Goal: Information Seeking & Learning: Learn about a topic

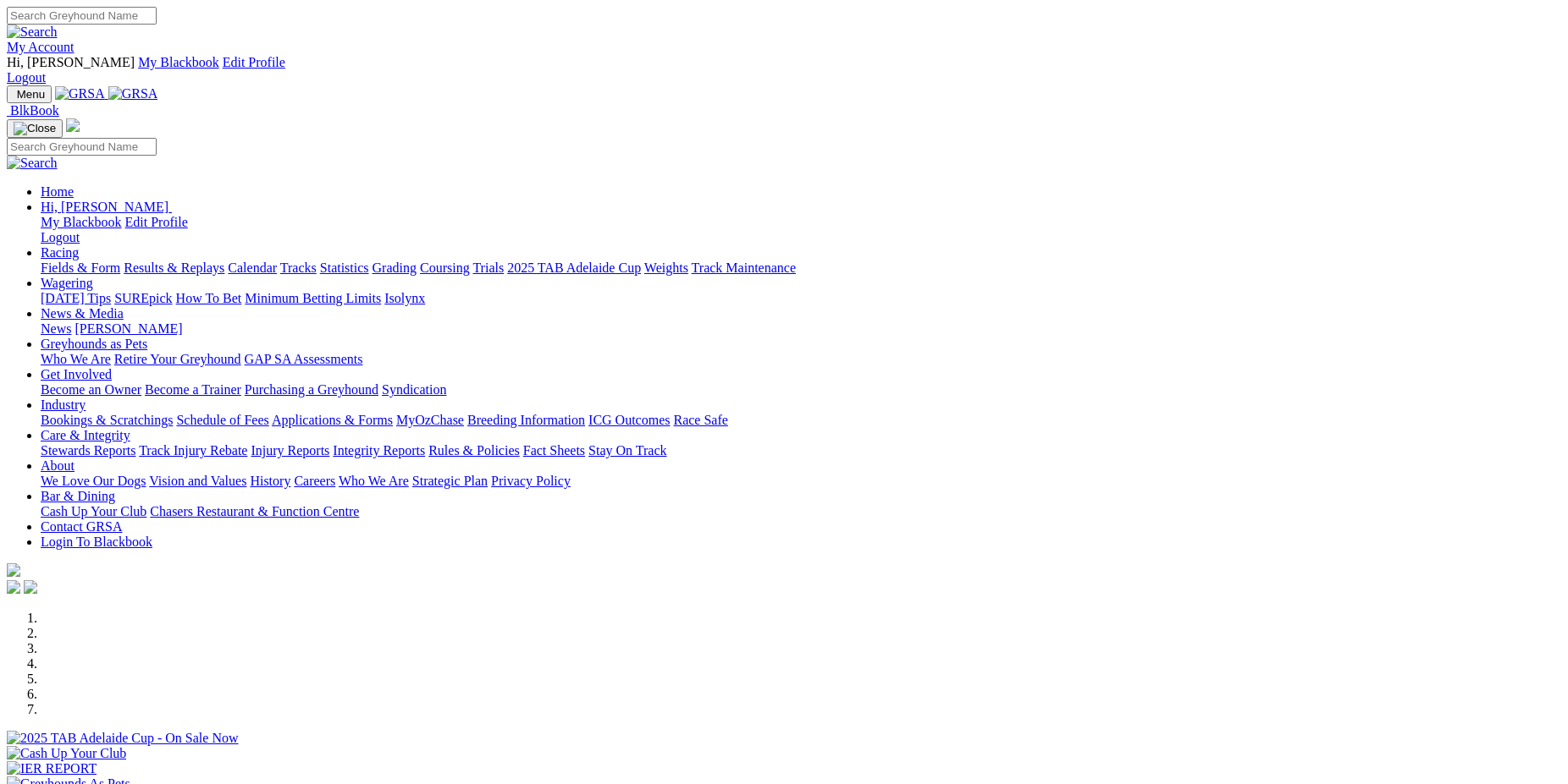
scroll to position [359, 0]
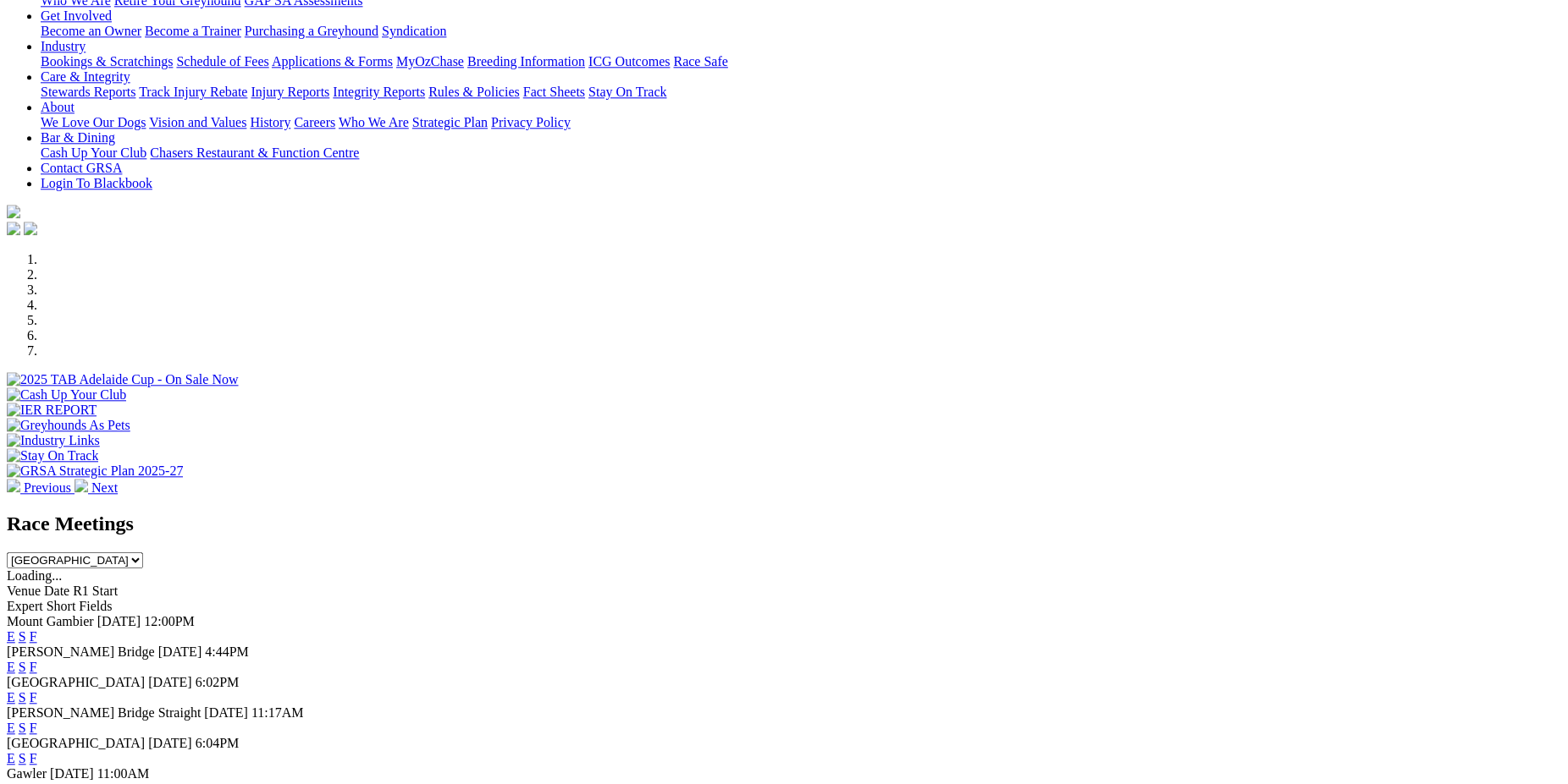
click at [38, 660] on link "F" at bounding box center [33, 667] width 8 height 14
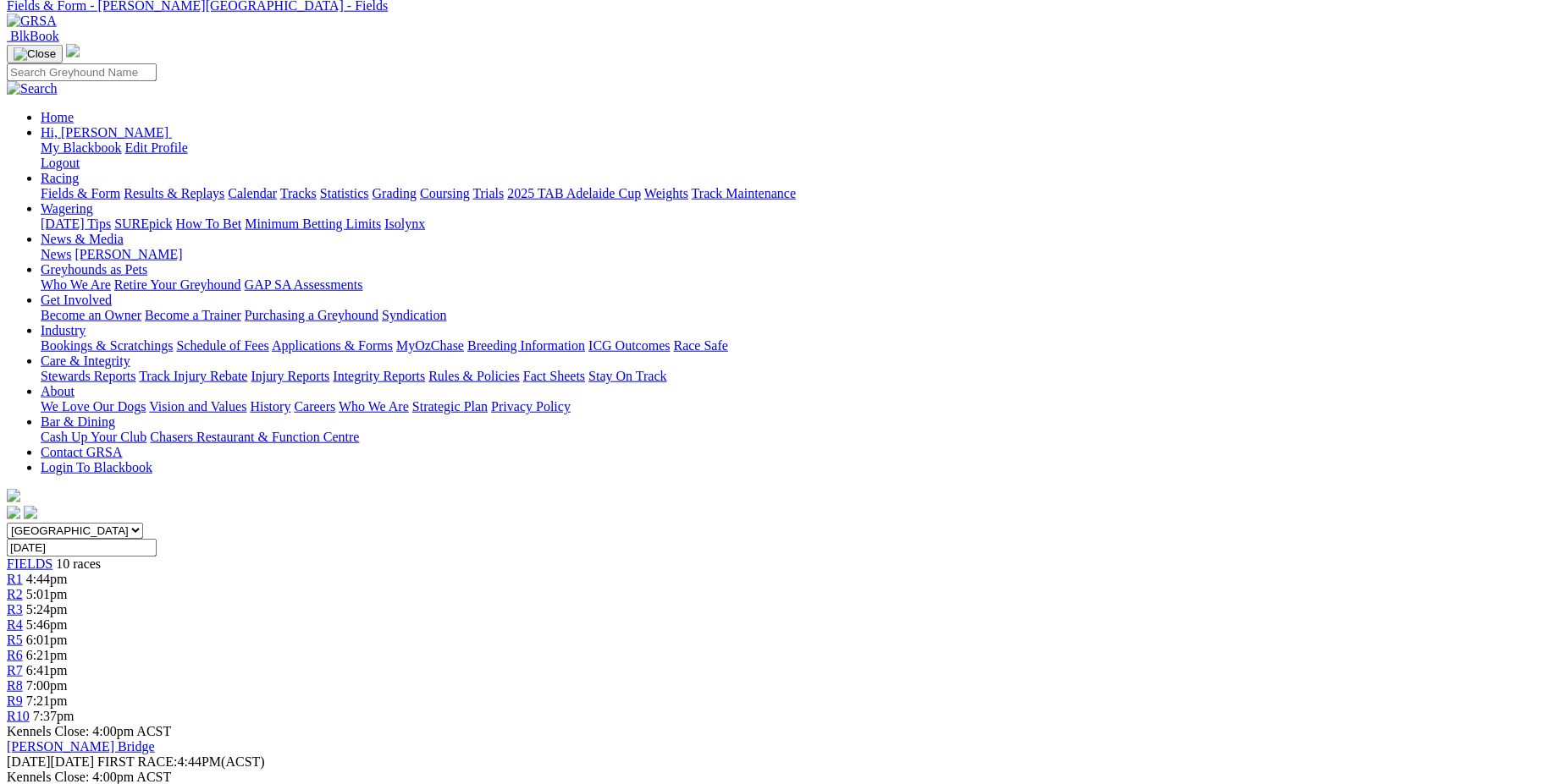
scroll to position [84, 0]
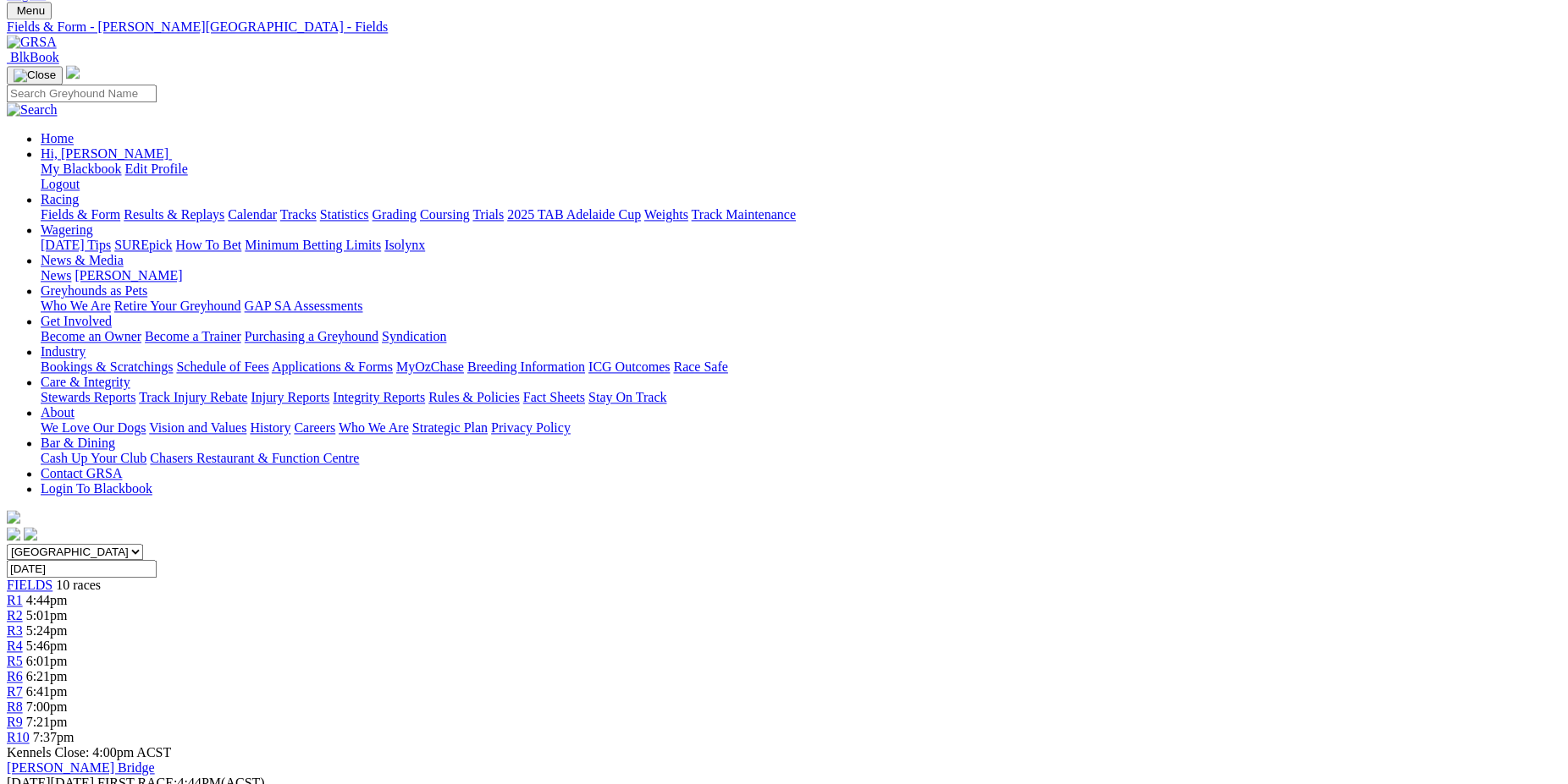
click at [7, 544] on select "South Australia New South Wales Northern Territory Queensland Tasmania Victoria…" at bounding box center [75, 552] width 137 height 16
select select "[GEOGRAPHIC_DATA]"
click option "[GEOGRAPHIC_DATA]" at bounding box center [0, 0] width 0 height 0
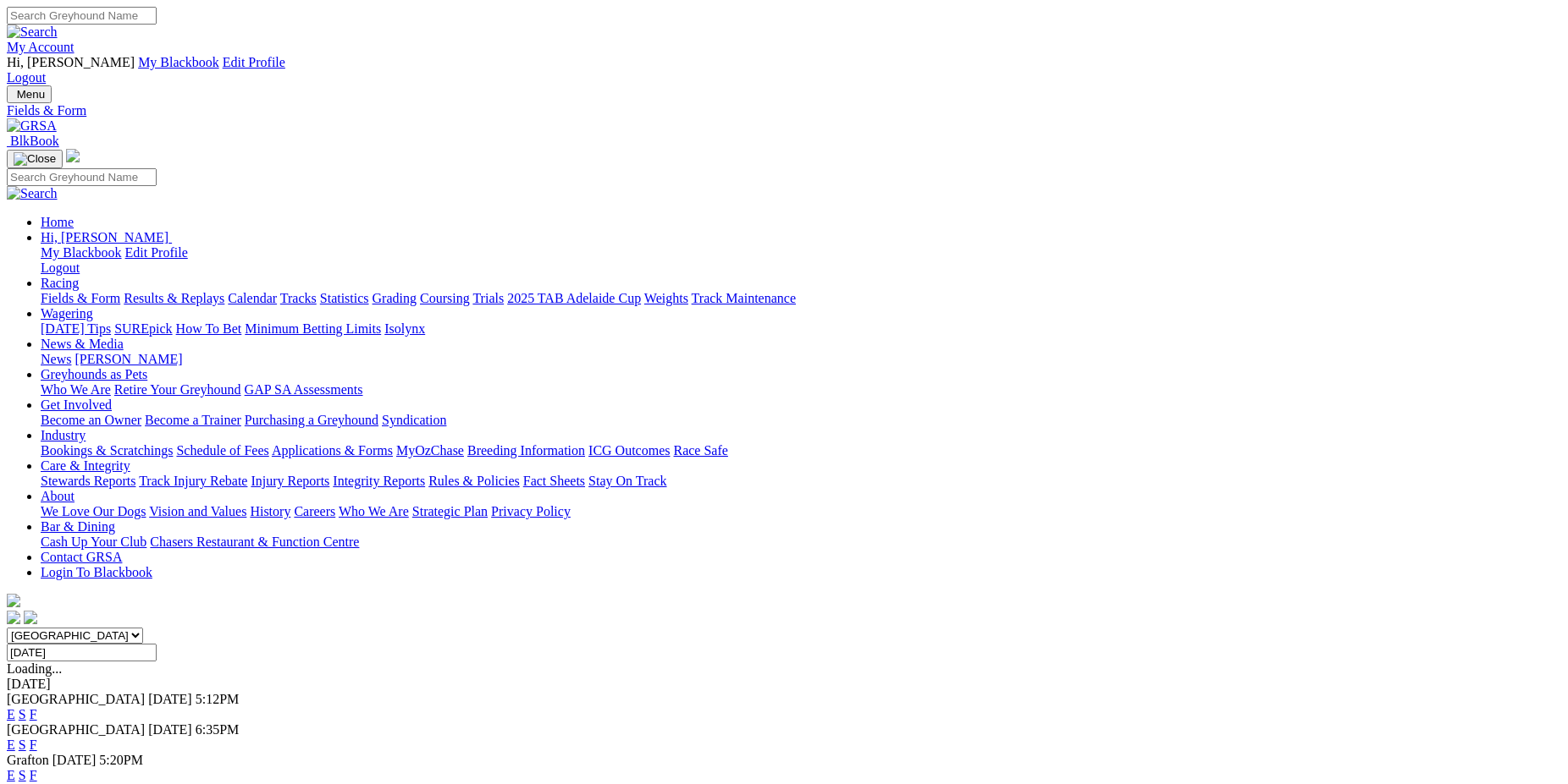
click at [38, 738] on link "F" at bounding box center [33, 745] width 8 height 14
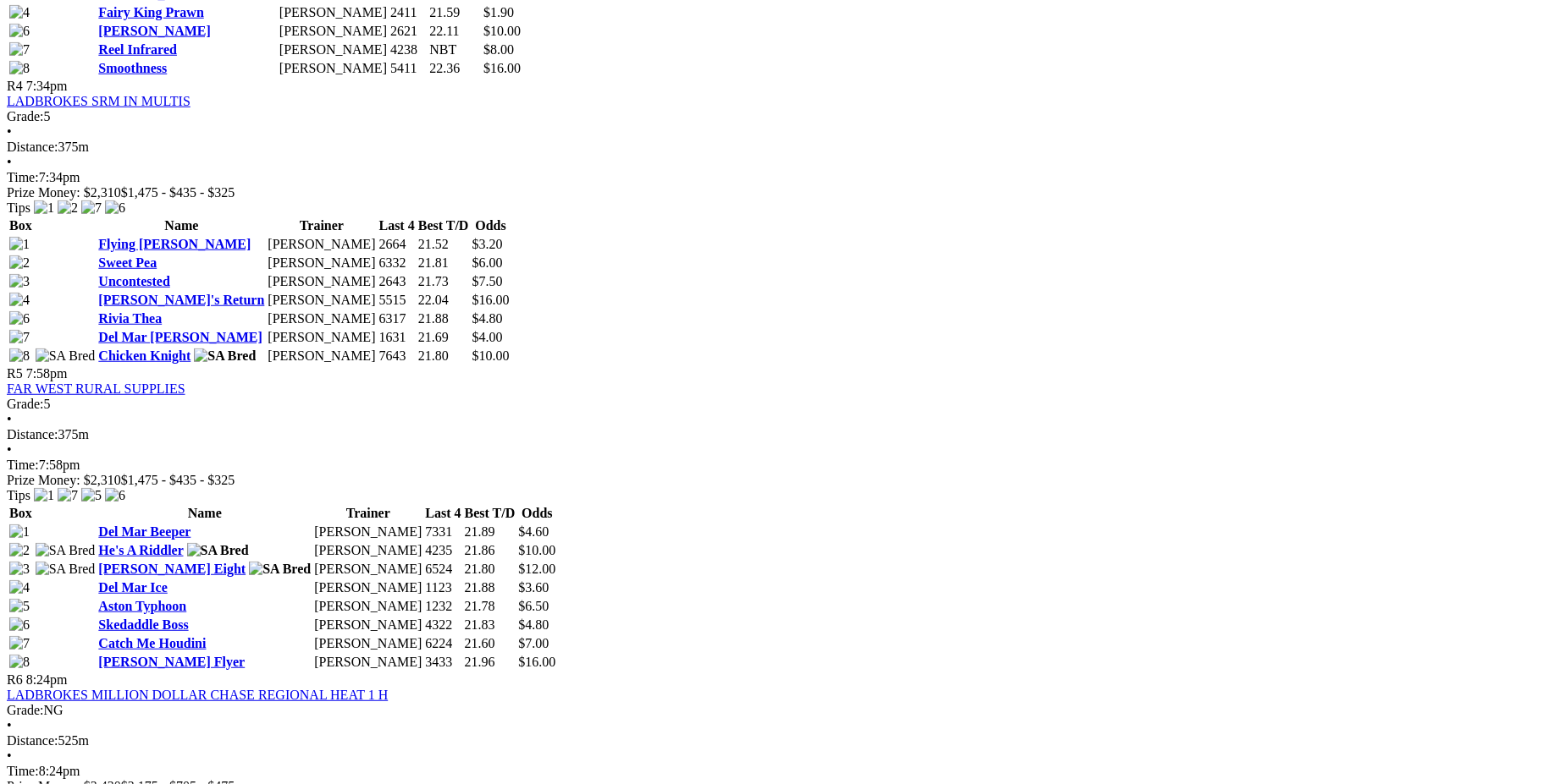
scroll to position [1735, 0]
